Goal: Navigation & Orientation: Find specific page/section

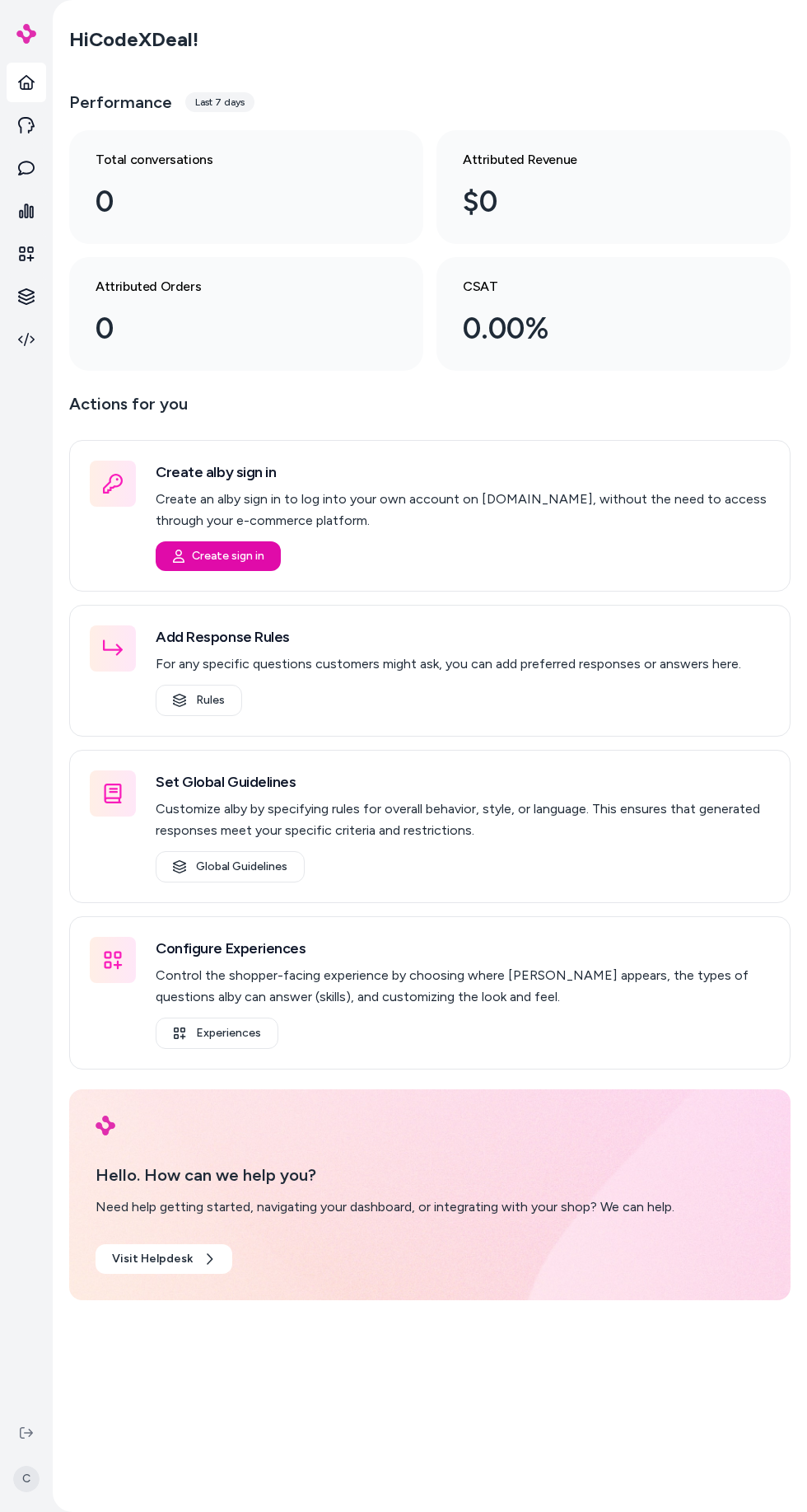
click at [295, 219] on div "0" at bounding box center [233, 202] width 275 height 44
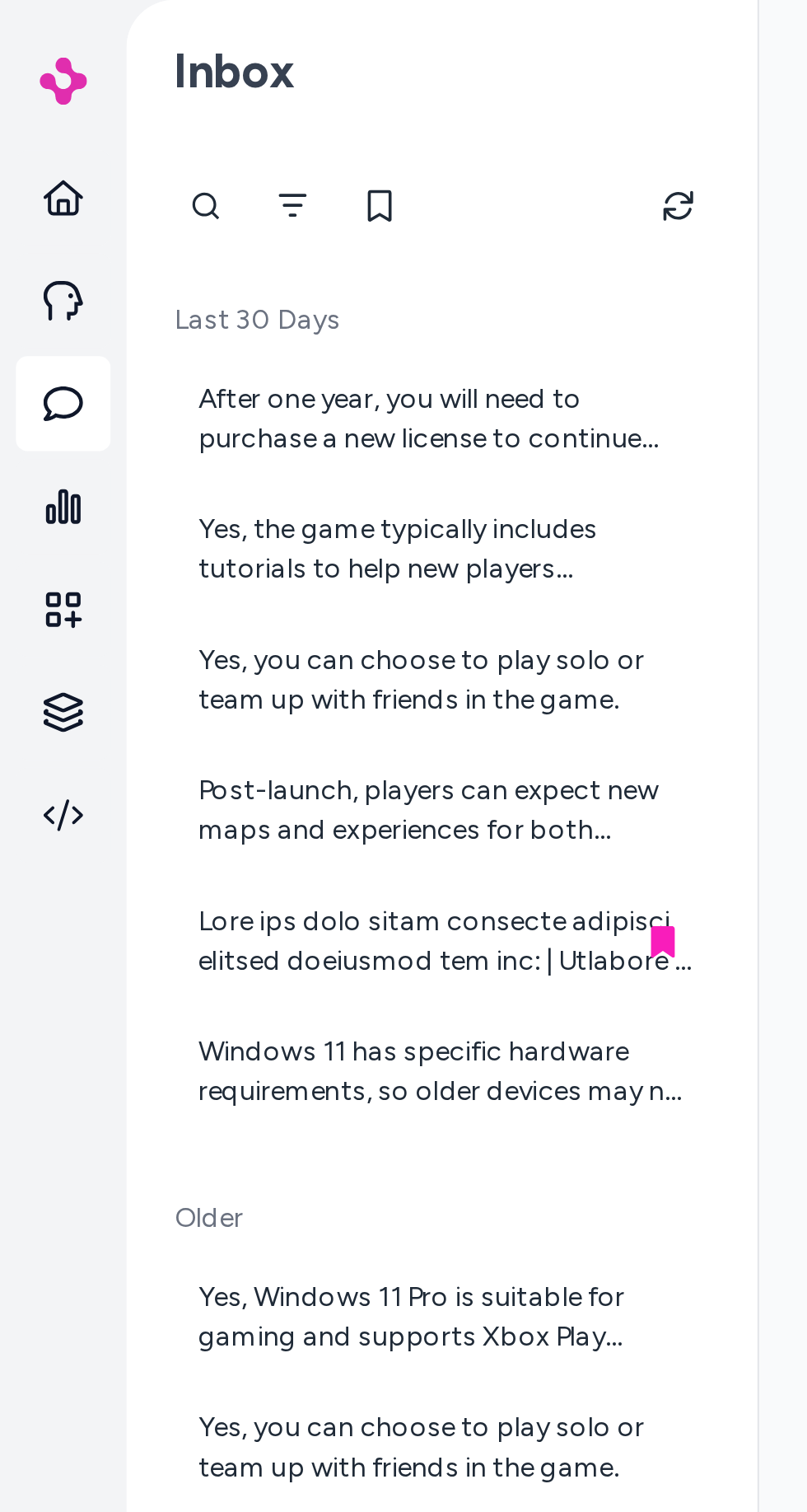
click at [212, 164] on div "After one year, you will need to purchase a new license to continue receiving p…" at bounding box center [186, 175] width 207 height 33
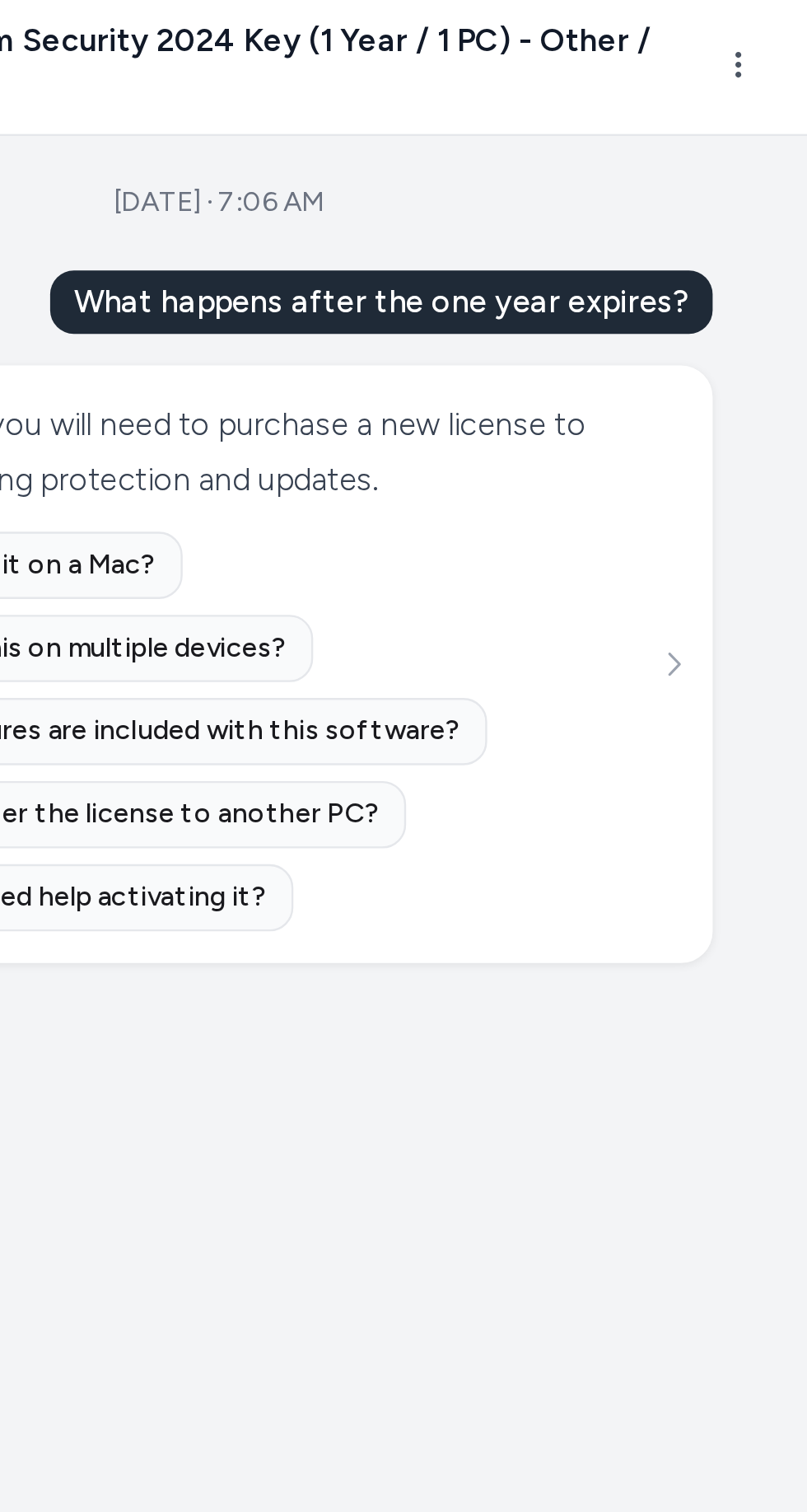
click at [704, 28] on h3 "AVAST Premium Security 2024 Key (1 Year / 1 PC) - Other / Region free" at bounding box center [563, 29] width 374 height 39
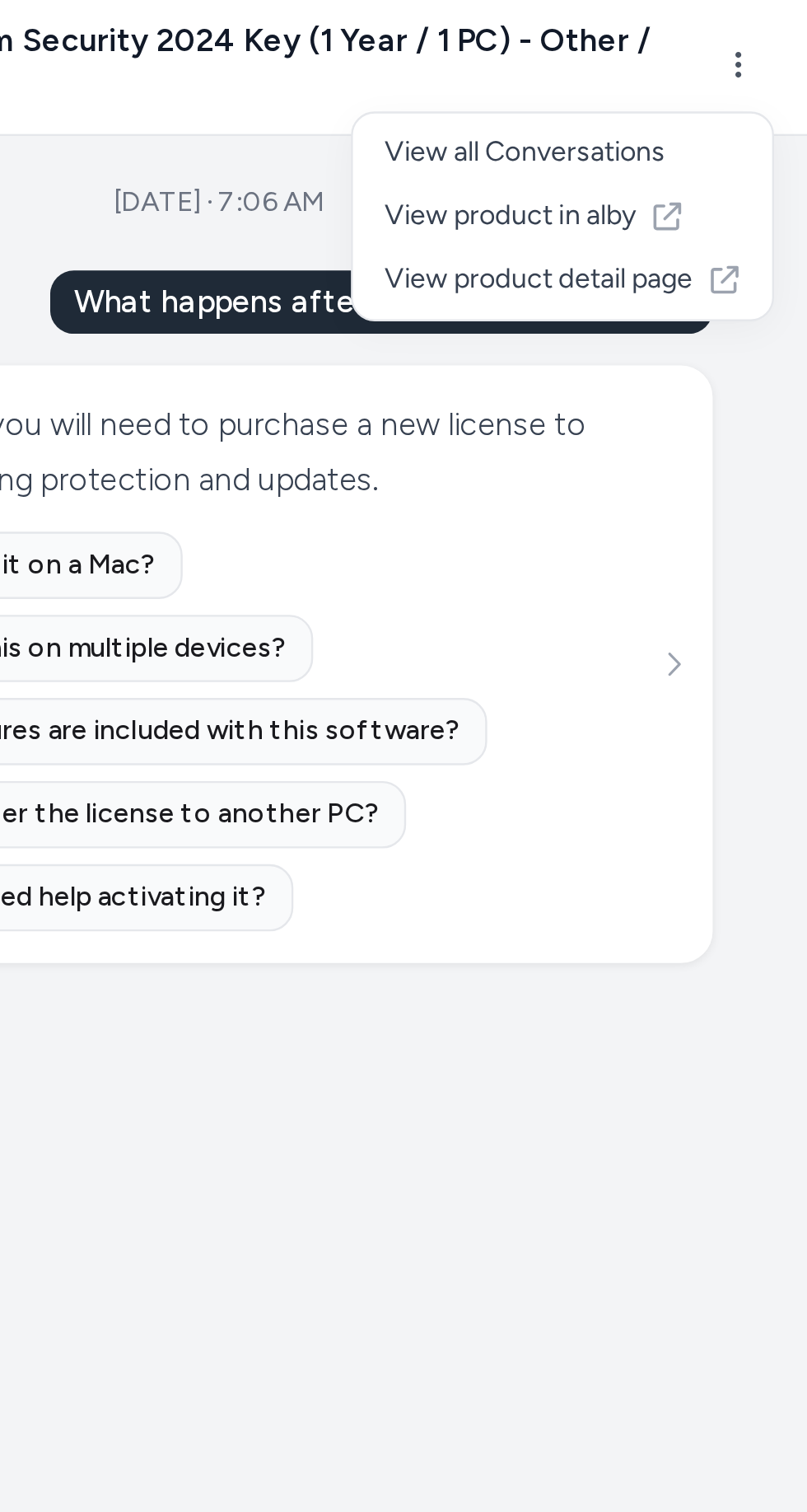
click at [788, 26] on html "C Inbox Last 30 Days After one year, you will need to purchase a new license to…" at bounding box center [403, 756] width 807 height 1512
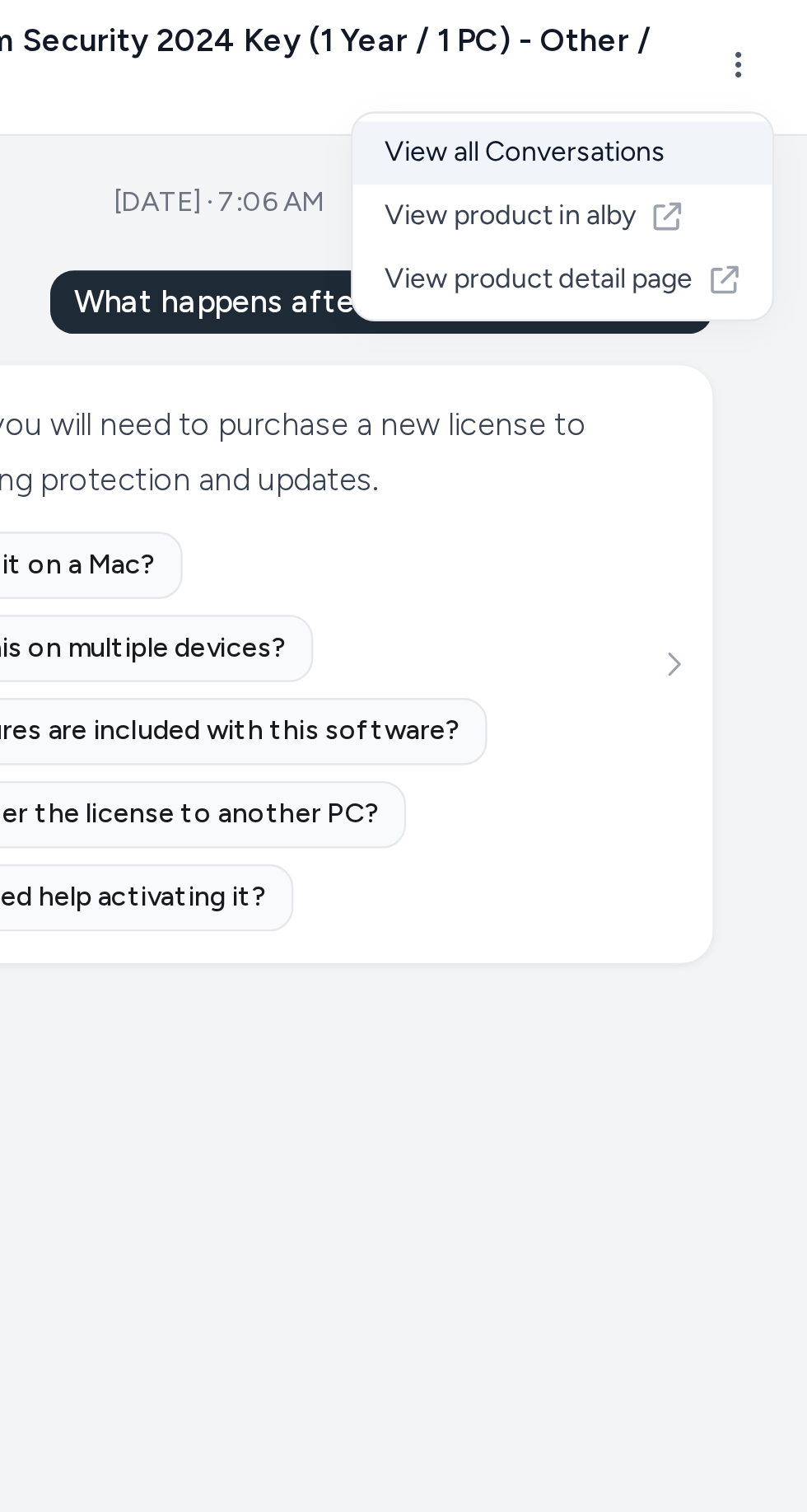
click at [751, 60] on div "View all Conversations" at bounding box center [705, 67] width 175 height 27
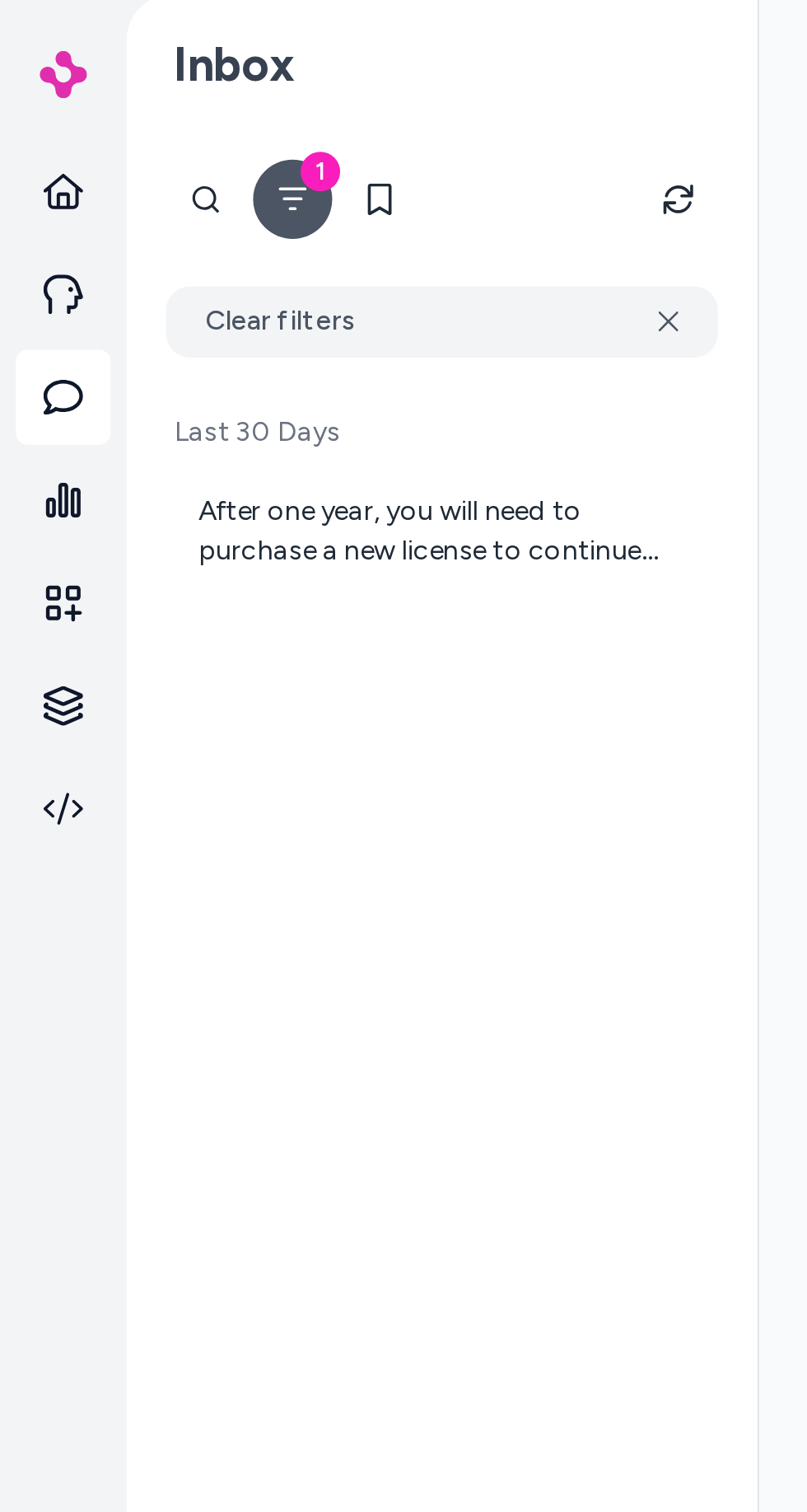
click at [126, 89] on icon "Filter" at bounding box center [122, 86] width 13 height 13
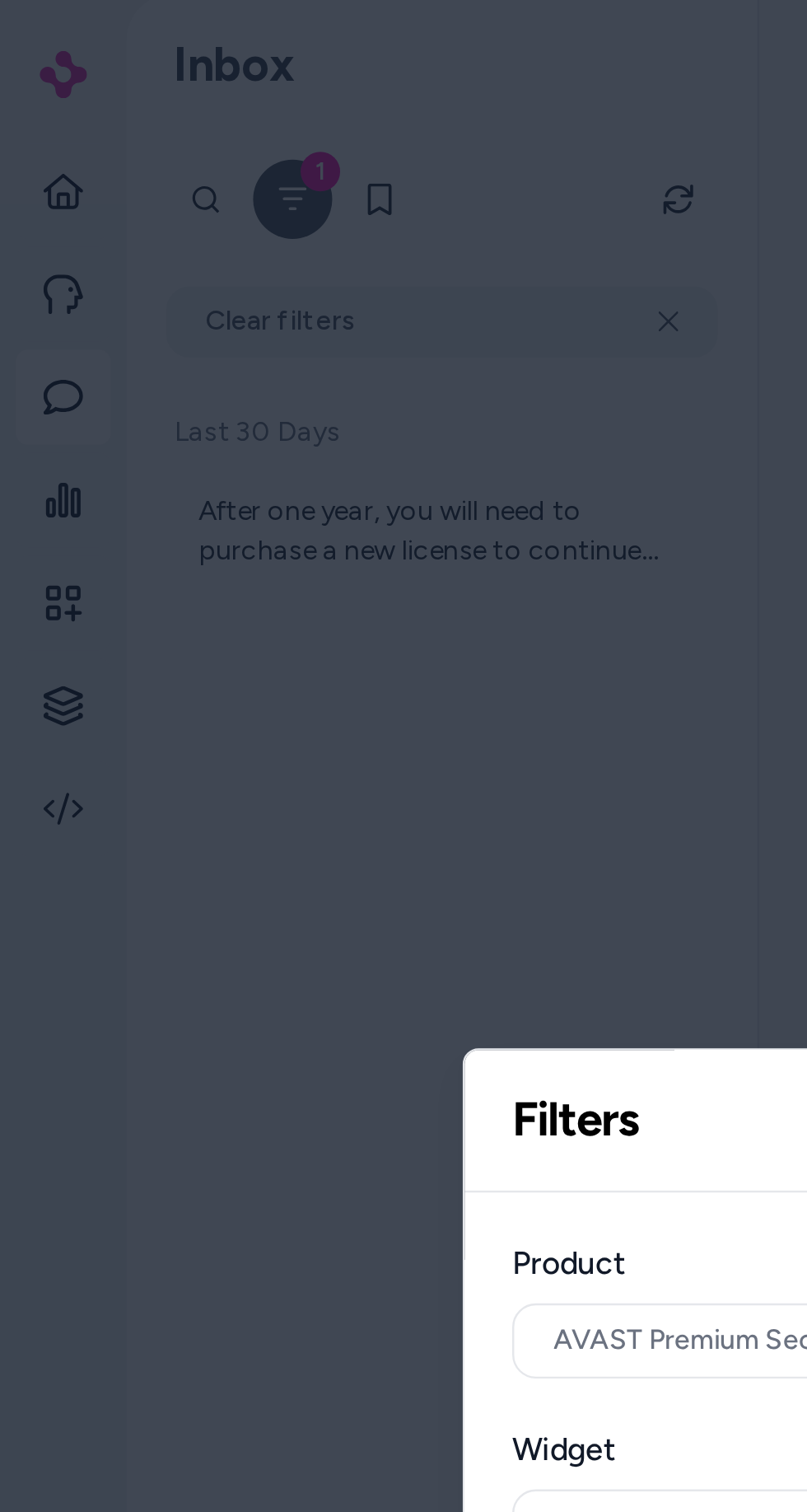
click at [156, 311] on div at bounding box center [403, 756] width 807 height 1512
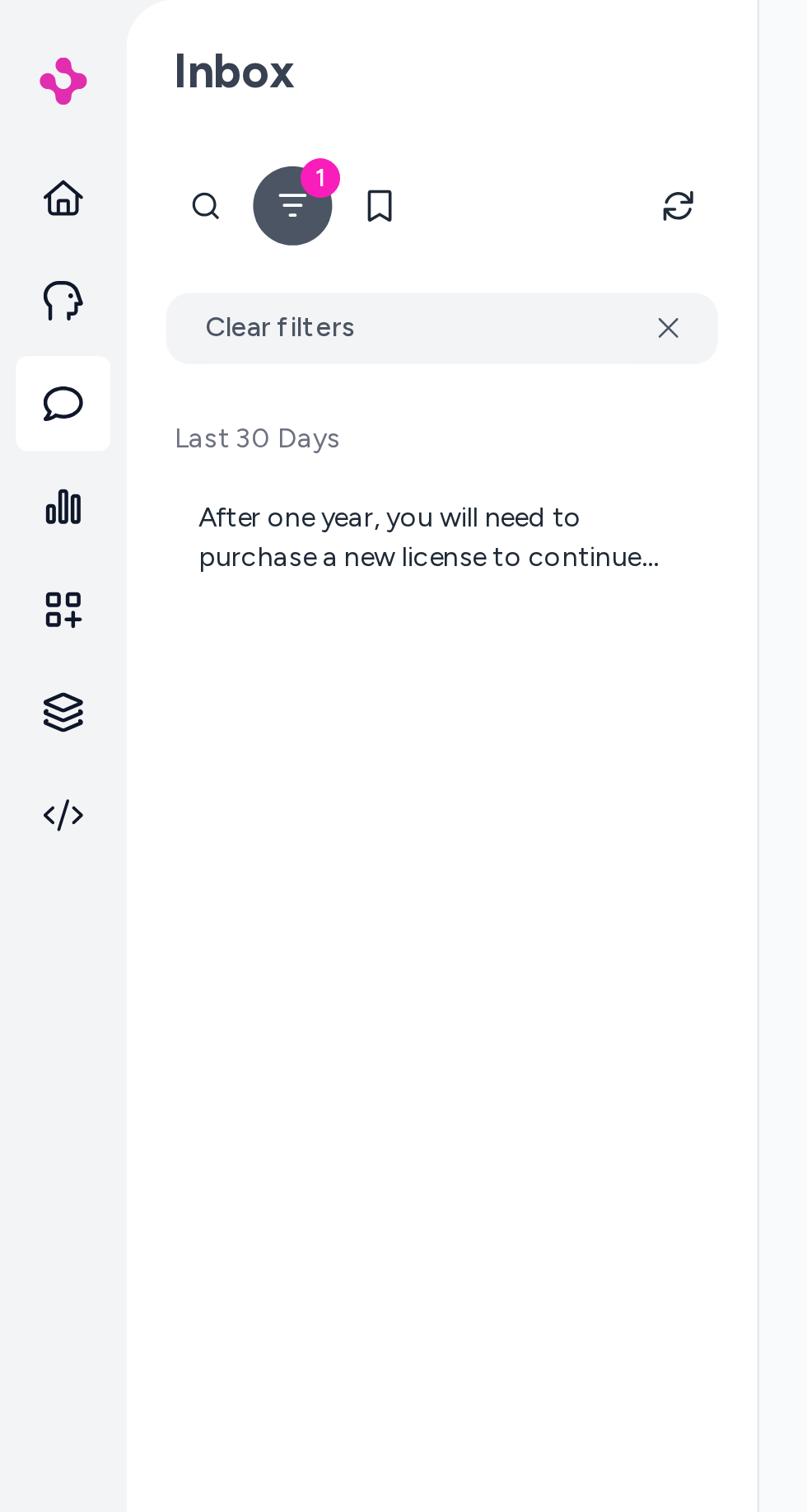
click at [283, 133] on button "Clear filters" at bounding box center [184, 137] width 230 height 30
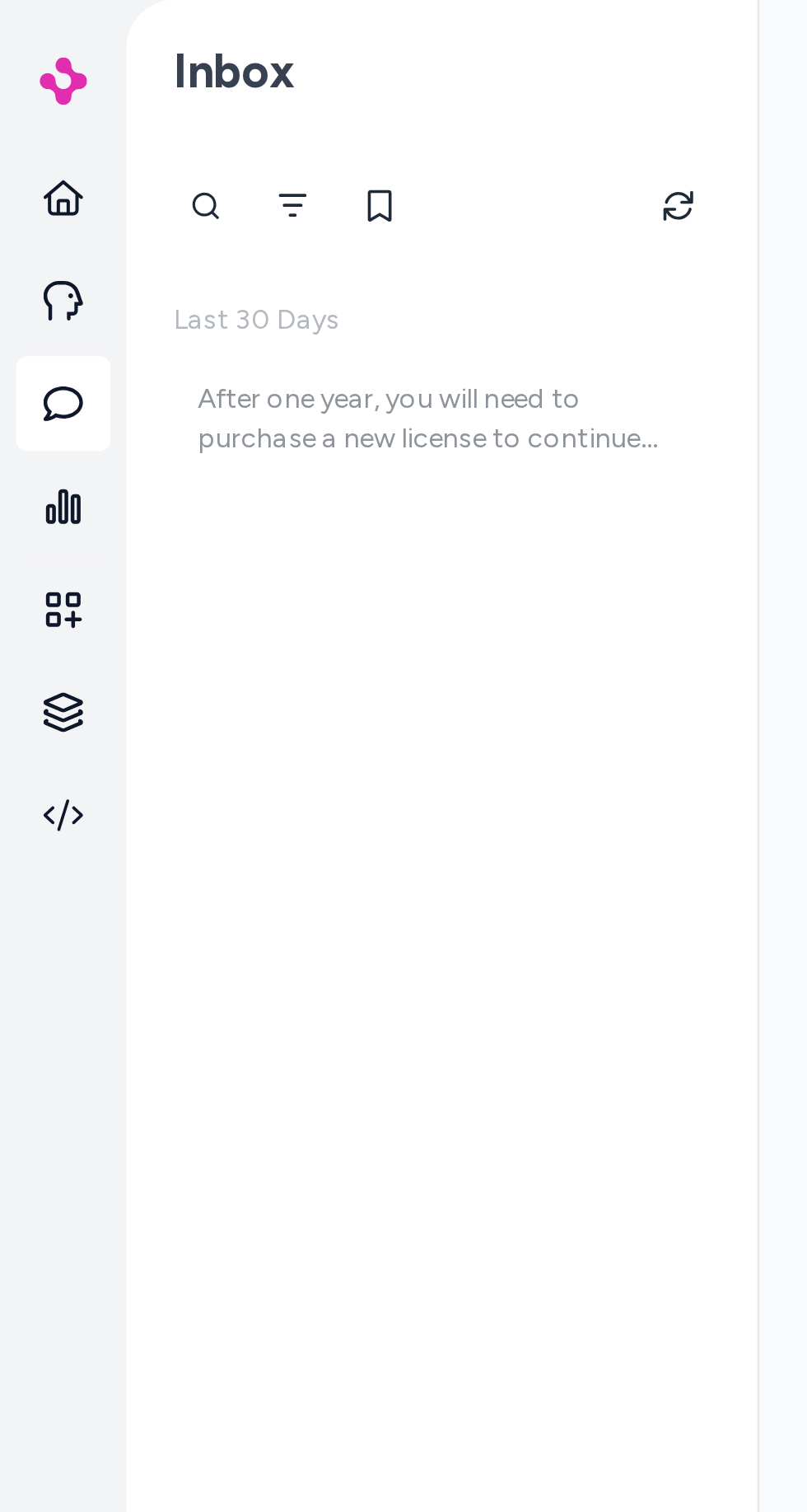
click at [274, 137] on p "Last 30 Days" at bounding box center [184, 133] width 230 height 17
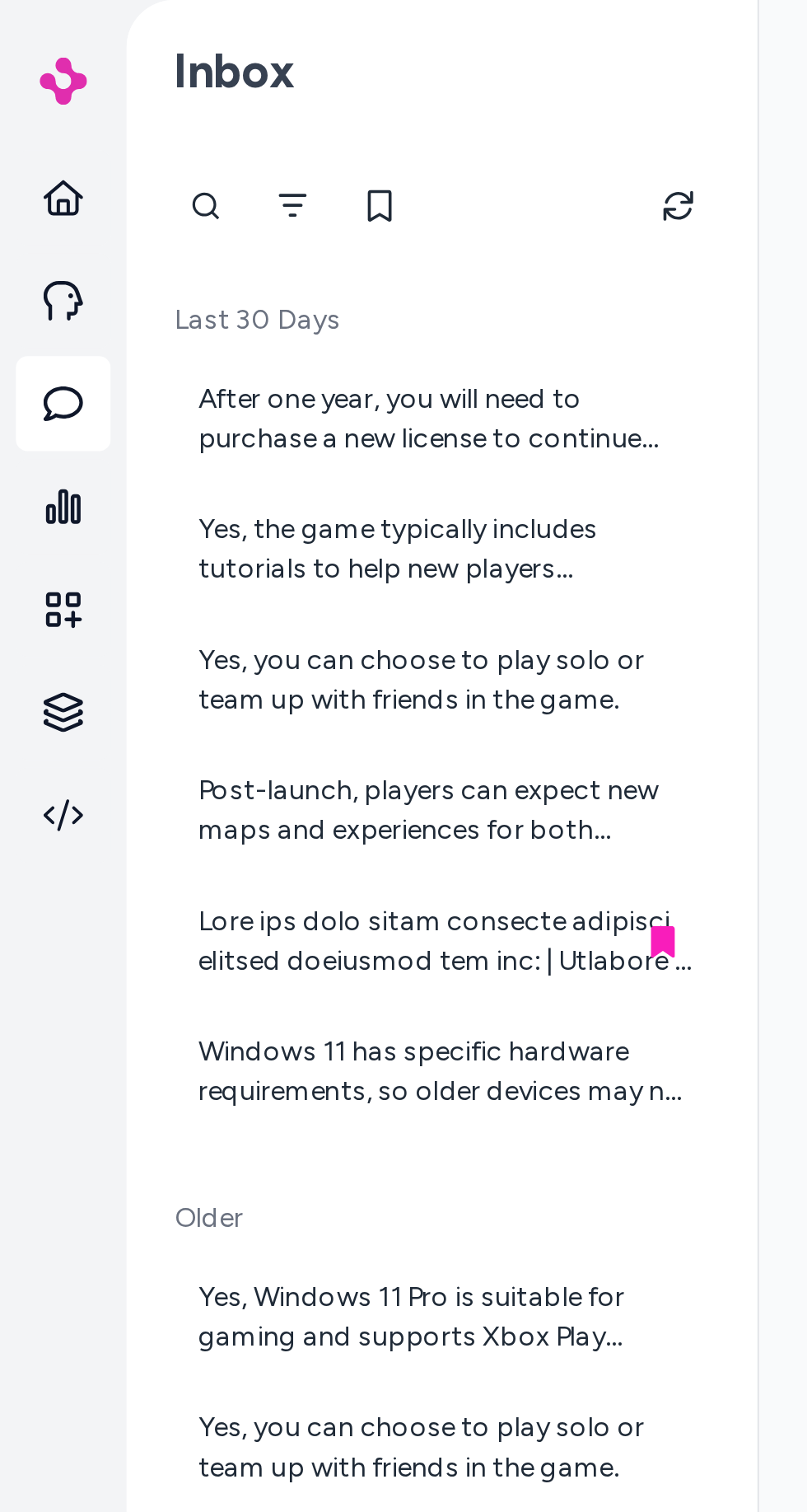
click at [31, 83] on icon at bounding box center [27, 82] width 17 height 17
